Goal: Find specific page/section: Find specific page/section

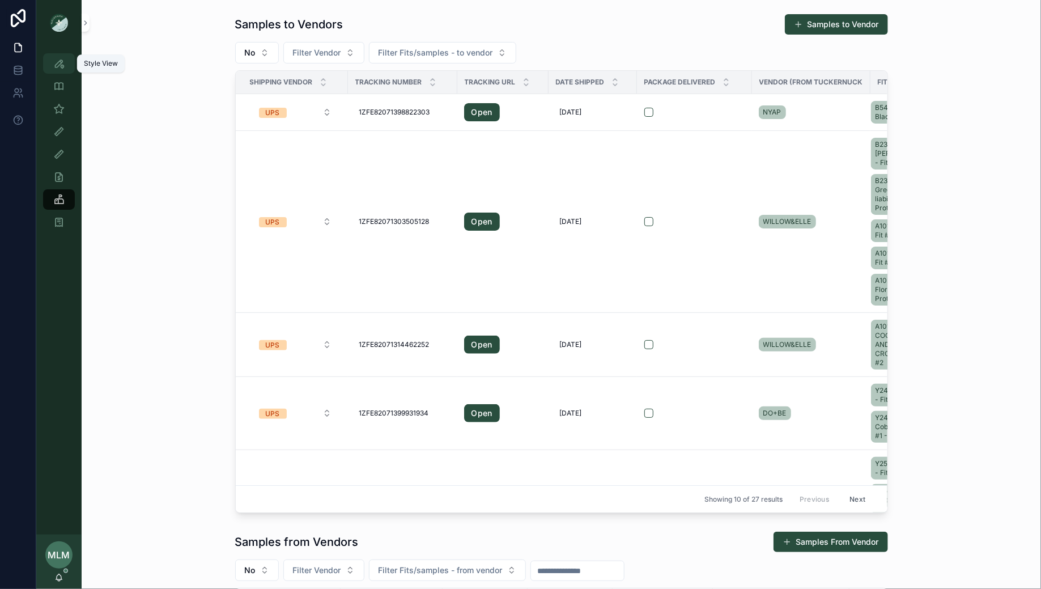
click at [60, 66] on icon "scrollable content" at bounding box center [58, 63] width 11 height 11
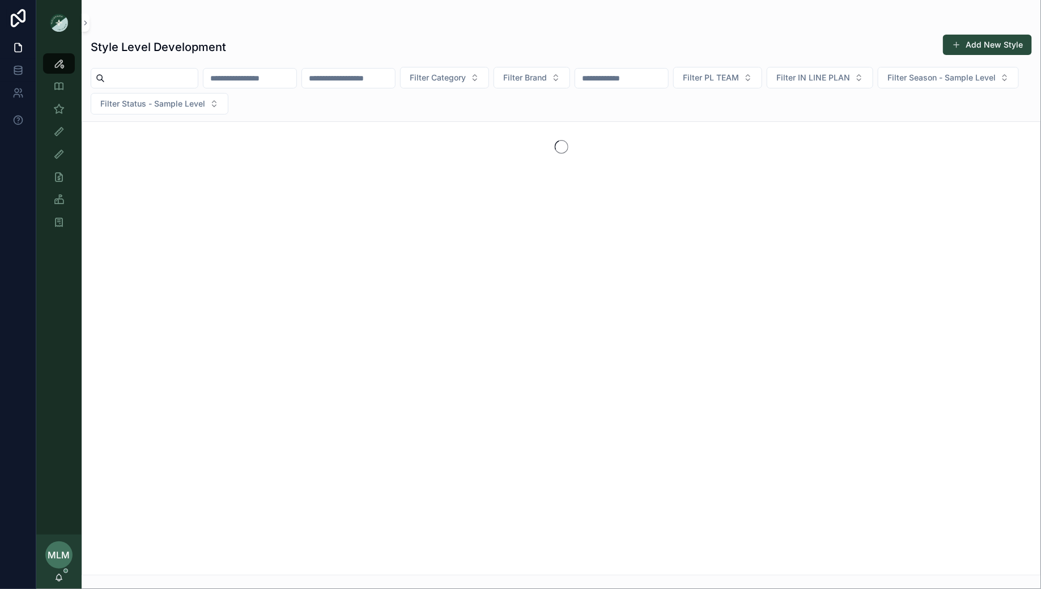
click at [348, 83] on input "scrollable content" at bounding box center [348, 78] width 93 height 16
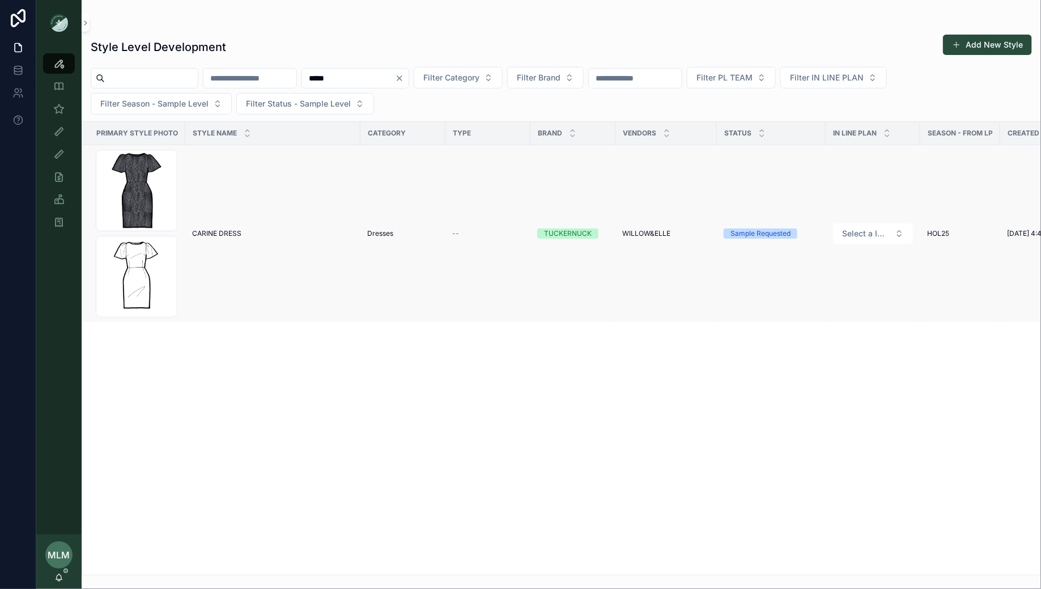
type input "*****"
click at [229, 231] on span "CARINE DRESS" at bounding box center [216, 233] width 49 height 9
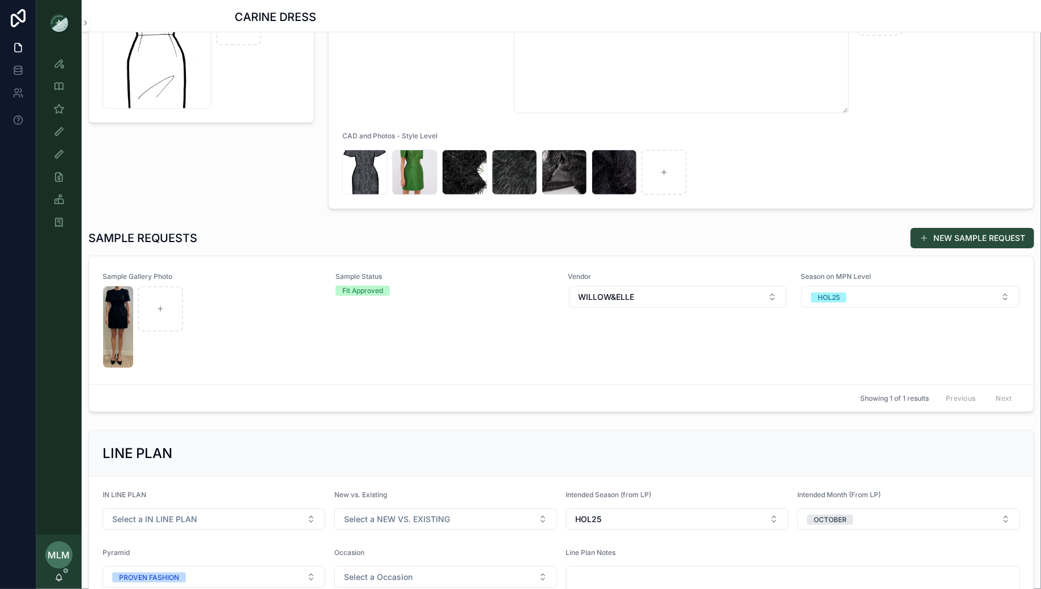
scroll to position [244, 0]
click at [110, 318] on img "scrollable content" at bounding box center [118, 328] width 30 height 82
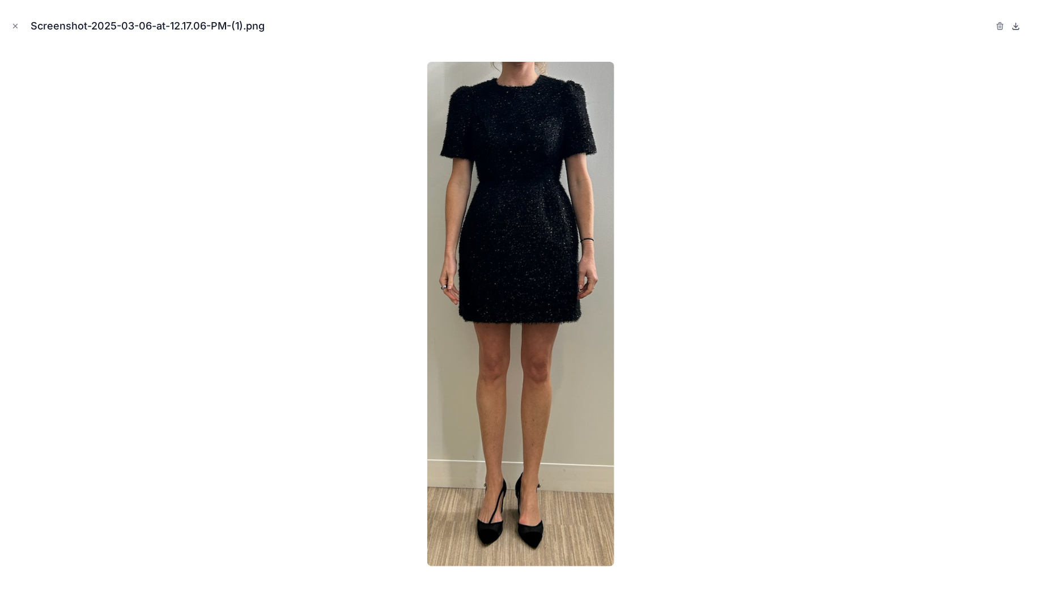
click at [1015, 28] on icon at bounding box center [1015, 26] width 9 height 9
